Goal: Information Seeking & Learning: Learn about a topic

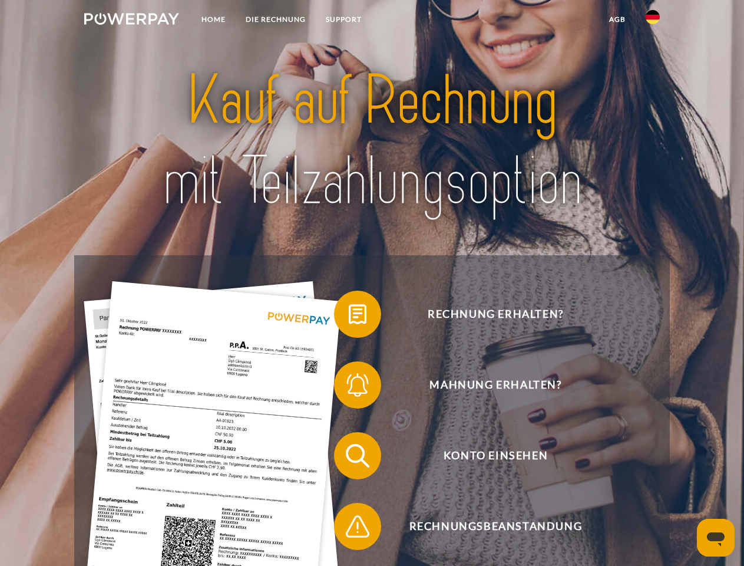
click at [131, 21] on img at bounding box center [131, 19] width 95 height 12
click at [653, 21] on img at bounding box center [653, 17] width 14 height 14
click at [617, 19] on link "agb" at bounding box center [617, 19] width 37 height 21
click at [349, 316] on span at bounding box center [339, 314] width 59 height 59
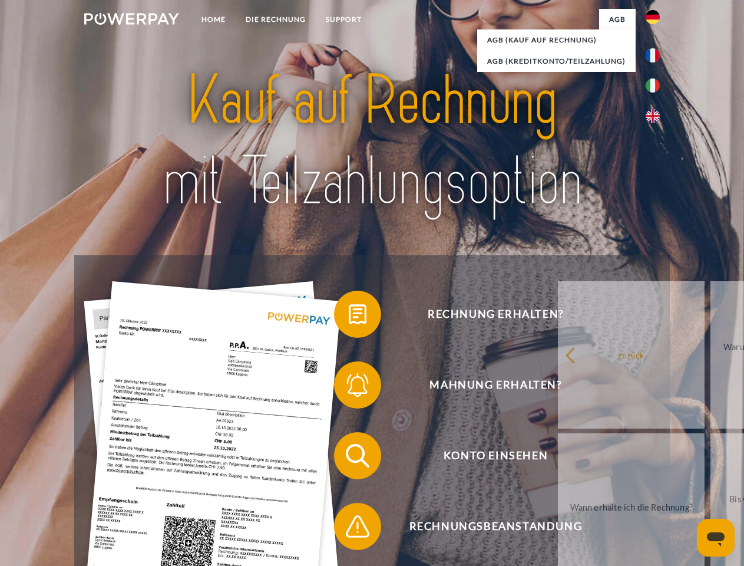
click at [349, 387] on span at bounding box center [339, 384] width 59 height 59
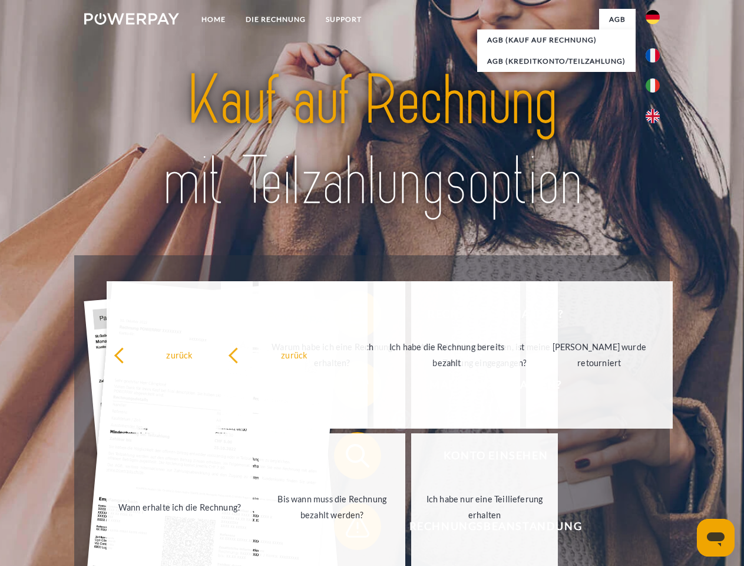
click at [349, 528] on div "zurück Warum habe ich eine Rechnung erhalten? Was habe ich noch offen, ist mein…" at bounding box center [333, 431] width 476 height 304
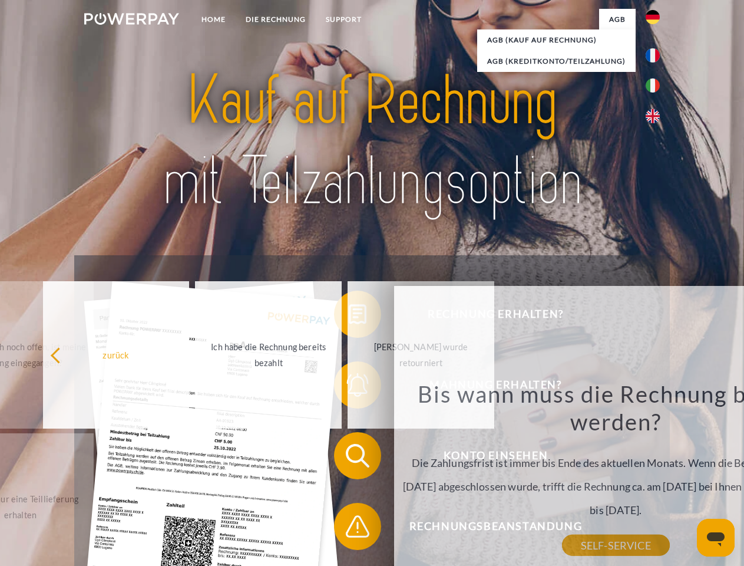
click at [716, 537] on icon "Messaging-Fenster öffnen" at bounding box center [716, 539] width 18 height 14
